Goal: Task Accomplishment & Management: Manage account settings

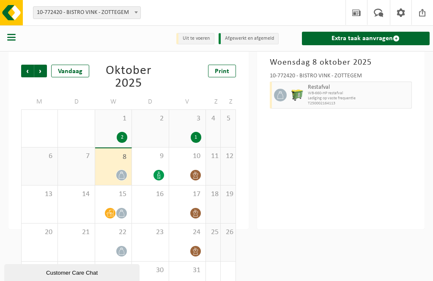
click at [124, 207] on div "15" at bounding box center [113, 205] width 36 height 38
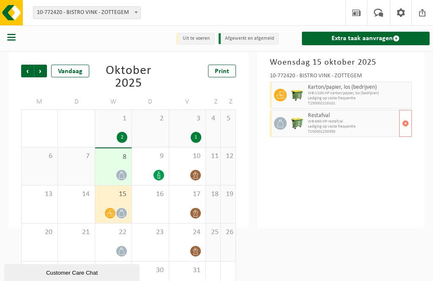
click at [407, 126] on span "button" at bounding box center [405, 123] width 7 height 17
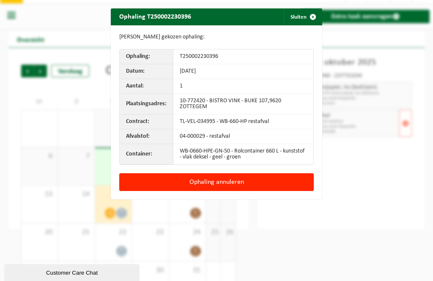
click at [280, 185] on button "Ophaling annuleren" at bounding box center [216, 182] width 194 height 18
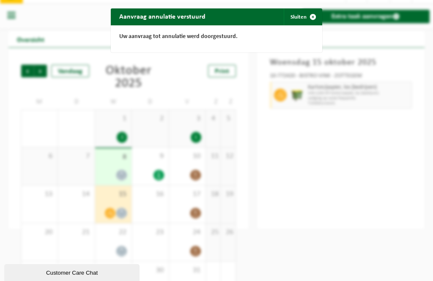
click at [316, 11] on span "button" at bounding box center [312, 16] width 17 height 17
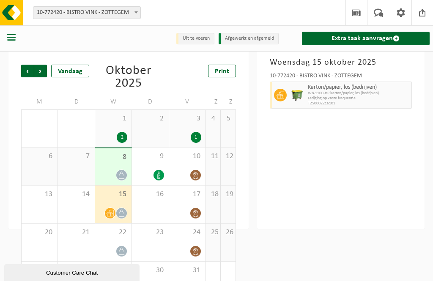
click at [121, 276] on div "29" at bounding box center [113, 281] width 36 height 38
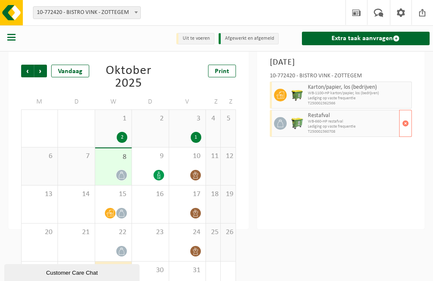
click at [404, 126] on span "button" at bounding box center [405, 123] width 7 height 17
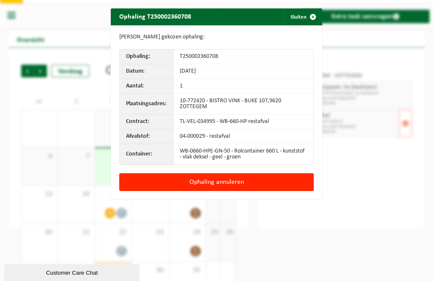
click at [270, 181] on button "Ophaling annuleren" at bounding box center [216, 182] width 194 height 18
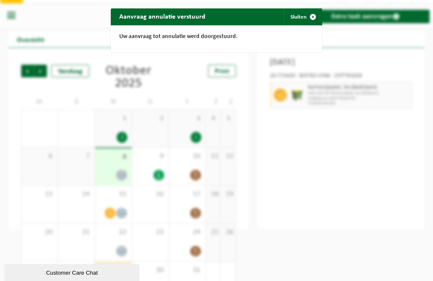
click at [308, 16] on span "button" at bounding box center [312, 16] width 17 height 17
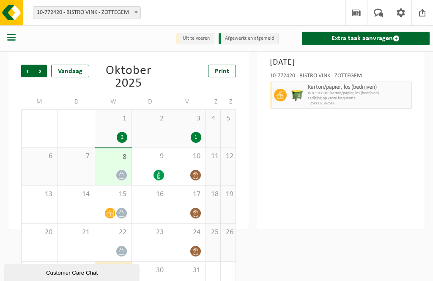
click at [42, 72] on span "Volgende" at bounding box center [40, 71] width 13 height 13
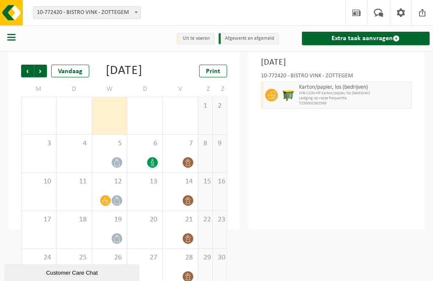
click at [25, 68] on span "Vorige" at bounding box center [27, 71] width 13 height 13
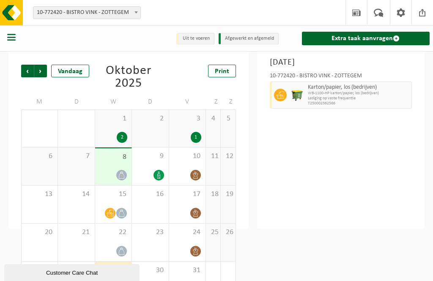
click at [45, 66] on span "Volgende" at bounding box center [40, 71] width 13 height 13
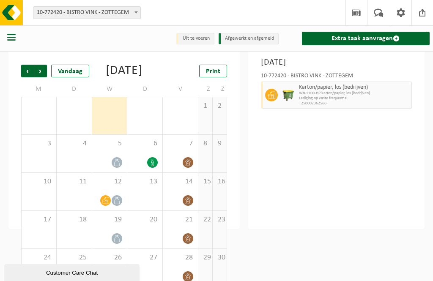
click at [127, 205] on div "12" at bounding box center [109, 192] width 35 height 38
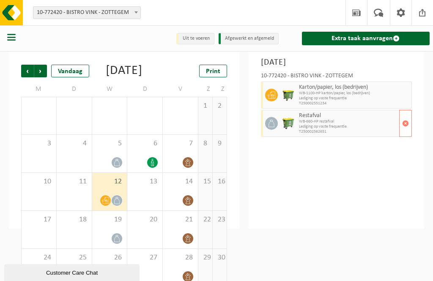
click at [404, 126] on span "button" at bounding box center [405, 123] width 7 height 17
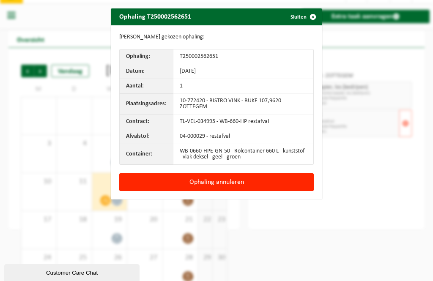
click at [279, 177] on button "Ophaling annuleren" at bounding box center [216, 182] width 194 height 18
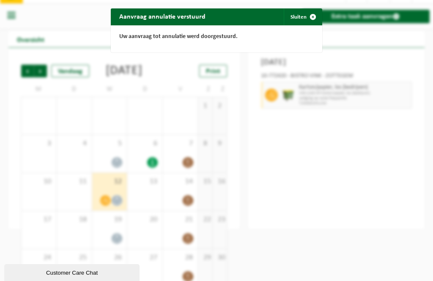
click at [311, 14] on span "button" at bounding box center [312, 16] width 17 height 17
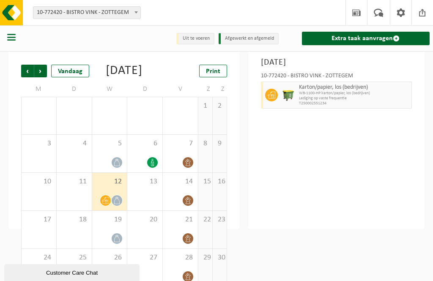
click at [123, 277] on div "26" at bounding box center [109, 268] width 35 height 38
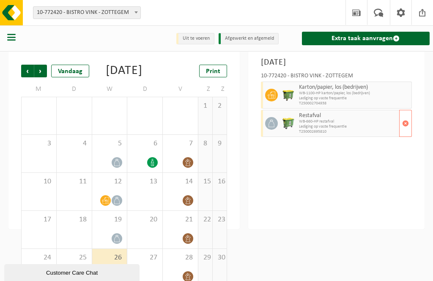
click at [408, 126] on span "button" at bounding box center [405, 123] width 7 height 17
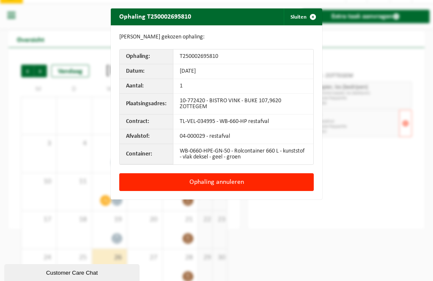
click at [274, 183] on button "Ophaling annuleren" at bounding box center [216, 182] width 194 height 18
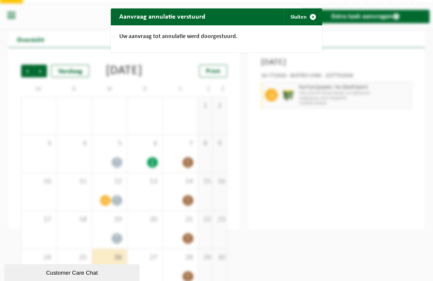
click at [307, 17] on span "button" at bounding box center [312, 16] width 17 height 17
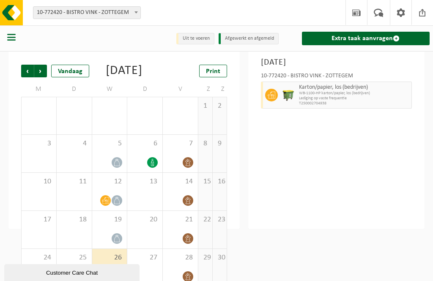
click at [45, 68] on span "Volgende" at bounding box center [40, 71] width 13 height 13
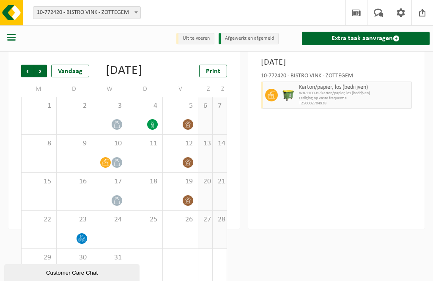
click at [120, 166] on icon at bounding box center [116, 162] width 7 height 7
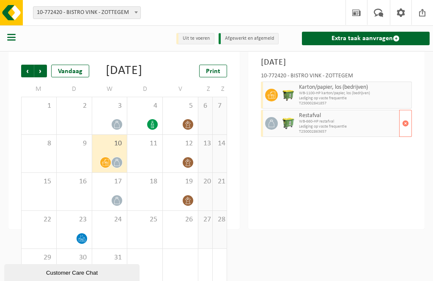
click at [408, 126] on span "button" at bounding box center [405, 123] width 7 height 17
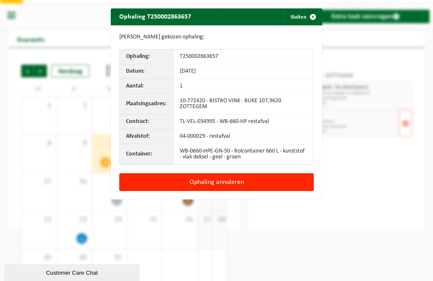
click at [289, 184] on button "Ophaling annuleren" at bounding box center [216, 182] width 194 height 18
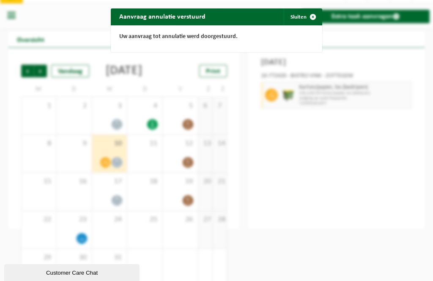
click at [307, 21] on span "button" at bounding box center [312, 16] width 17 height 17
